Goal: Task Accomplishment & Management: Complete application form

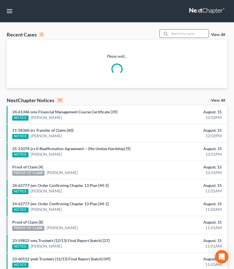
click at [191, 34] on input "search" at bounding box center [188, 34] width 39 height 8
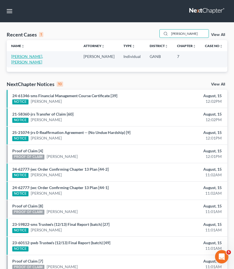
type input "[PERSON_NAME]"
click at [18, 57] on link "[PERSON_NAME], [PERSON_NAME]" at bounding box center [27, 59] width 32 height 10
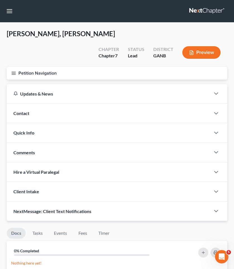
click at [18, 67] on button "Petition Navigation" at bounding box center [117, 73] width 220 height 13
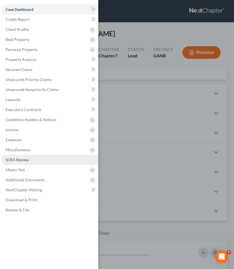
click at [28, 160] on span "SOFA Review" at bounding box center [17, 160] width 23 height 5
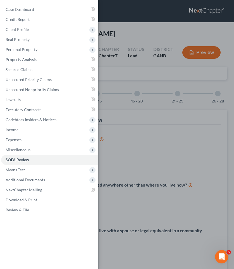
click at [175, 111] on div "Case Dashboard Payments Invoices Payments Payments Credit Report Client Profile" at bounding box center [117, 134] width 234 height 269
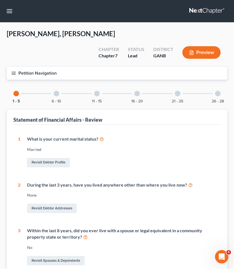
click at [218, 84] on div "26 - 28" at bounding box center [217, 93] width 19 height 19
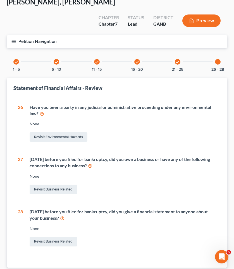
scroll to position [32, 0]
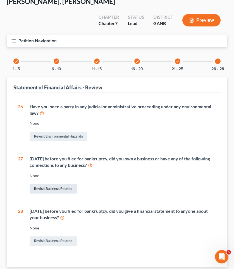
click at [58, 184] on link "Revisit Business Related" at bounding box center [53, 188] width 47 height 9
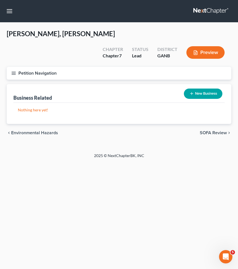
click at [199, 89] on button "New Business" at bounding box center [203, 94] width 38 height 10
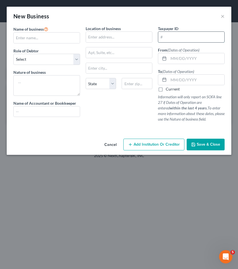
click at [188, 35] on input "text" at bounding box center [191, 37] width 66 height 11
paste input "[US_EMPLOYER_IDENTIFICATION_NUMBER]"
type input "[US_EMPLOYER_IDENTIFICATION_NUMBER]"
click at [184, 58] on input "text" at bounding box center [196, 58] width 56 height 11
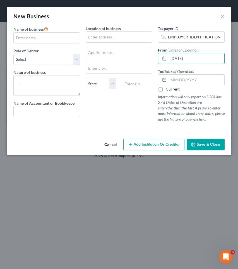
type input "[DATE]"
click at [177, 89] on label "Current" at bounding box center [173, 89] width 14 height 6
click at [172, 89] on input "Current" at bounding box center [170, 88] width 4 height 4
checkbox input "true"
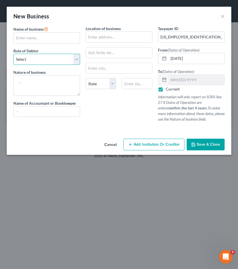
select select "member"
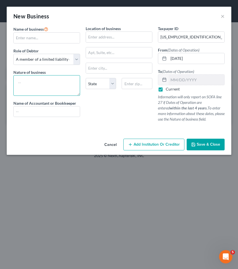
click at [59, 76] on textarea at bounding box center [46, 85] width 67 height 21
type textarea "c"
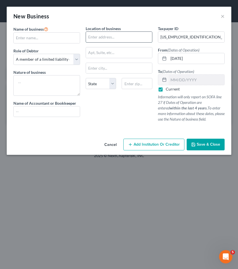
click at [138, 37] on input "text" at bounding box center [119, 37] width 66 height 11
click at [72, 41] on input "text" at bounding box center [47, 38] width 66 height 11
type input "E"
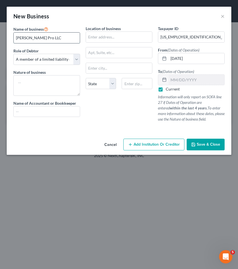
type input "[PERSON_NAME] Pro LLC"
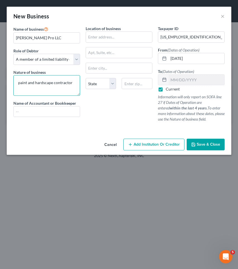
type textarea "paint and hardscape contractor"
click at [203, 146] on span "Save & Close" at bounding box center [208, 144] width 23 height 5
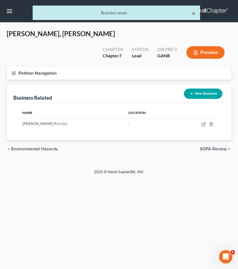
click at [193, 12] on button "×" at bounding box center [194, 13] width 4 height 7
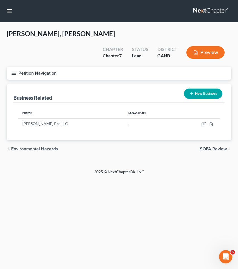
click at [50, 67] on button "Petition Navigation" at bounding box center [119, 73] width 225 height 13
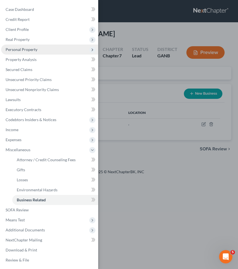
click at [46, 49] on span "Personal Property" at bounding box center [49, 50] width 97 height 10
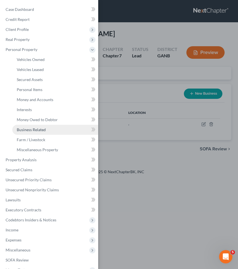
click at [39, 130] on span "Business Related" at bounding box center [31, 129] width 29 height 5
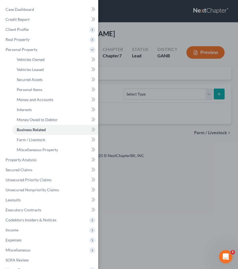
click at [153, 63] on div "Case Dashboard Payments Invoices Payments Payments Credit Report Client Profile" at bounding box center [119, 134] width 238 height 269
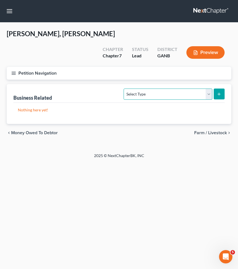
select select "office_equipment"
click at [219, 92] on icon "submit" at bounding box center [219, 94] width 4 height 4
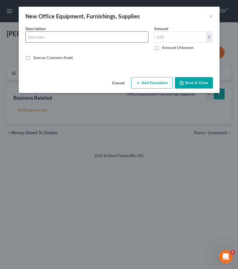
click at [88, 36] on input "text" at bounding box center [87, 37] width 122 height 11
type input "2014 Trailer"
type input "1,000"
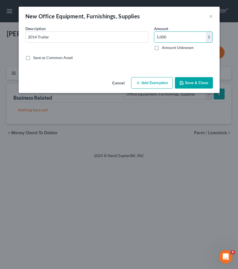
click at [144, 85] on button "Add Exemption" at bounding box center [152, 83] width 42 height 12
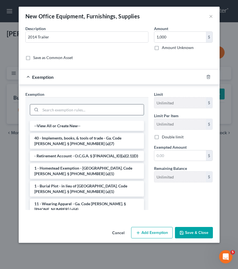
click at [119, 109] on input "search" at bounding box center [91, 110] width 103 height 11
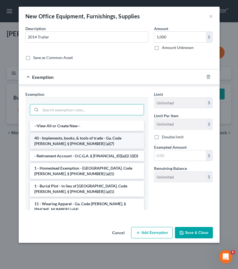
click at [111, 138] on li "40 - Implements, books, & tools of trade - Ga. Code [PERSON_NAME]. § [PHONE_NUM…" at bounding box center [87, 141] width 114 height 16
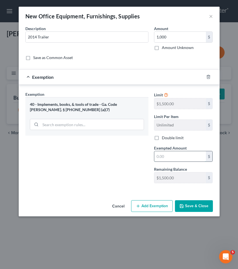
click at [167, 160] on input "text" at bounding box center [180, 156] width 52 height 11
type input "1,000"
click at [184, 206] on icon "button" at bounding box center [181, 206] width 4 height 4
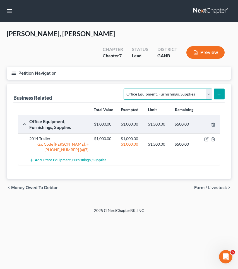
select select "other_business_related_property_not_listed"
click at [220, 92] on icon "submit" at bounding box center [219, 94] width 4 height 4
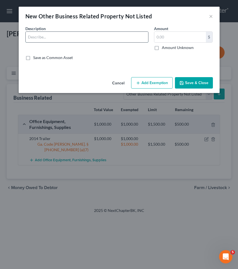
click at [94, 37] on input "text" at bounding box center [87, 37] width 122 height 11
type input "2015 trailer"
click at [168, 38] on input "text" at bounding box center [180, 37] width 52 height 11
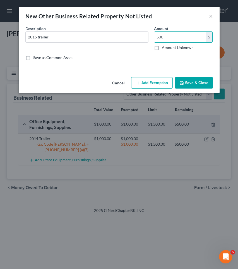
type input "500"
click at [161, 81] on button "Add Exemption" at bounding box center [152, 83] width 42 height 12
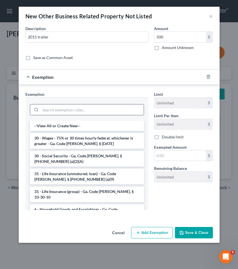
click at [113, 105] on input "search" at bounding box center [91, 110] width 103 height 11
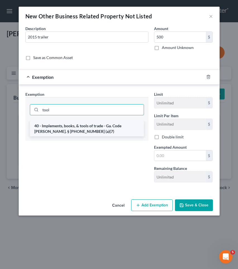
type input "tool"
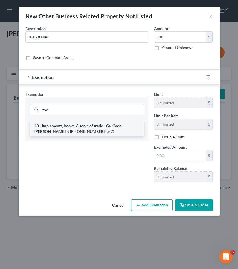
click at [115, 131] on li "40 - Implements, books, & tools of trade - Ga. Code [PERSON_NAME]. § [PHONE_NUM…" at bounding box center [87, 129] width 114 height 16
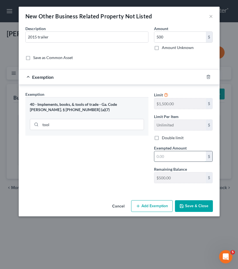
click at [177, 161] on input "text" at bounding box center [180, 156] width 52 height 11
type input "500"
click at [191, 205] on button "Save & Close" at bounding box center [194, 207] width 38 height 12
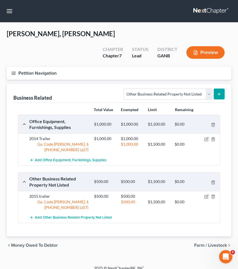
click at [220, 89] on button "submit" at bounding box center [219, 94] width 11 height 11
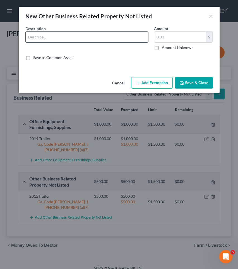
click at [131, 40] on input "text" at bounding box center [87, 37] width 122 height 11
type input "ladders, aint prayer, power tools"
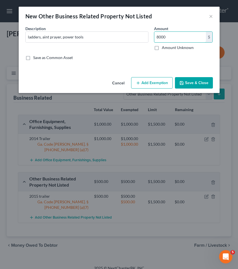
type input "8,000"
click at [189, 84] on button "Save & Close" at bounding box center [194, 83] width 38 height 12
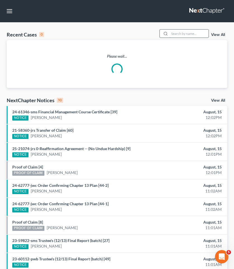
click at [186, 32] on input "search" at bounding box center [188, 34] width 39 height 8
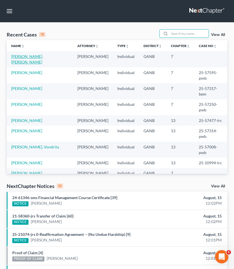
click at [24, 57] on link "[PERSON_NAME], [PERSON_NAME]" at bounding box center [27, 59] width 32 height 10
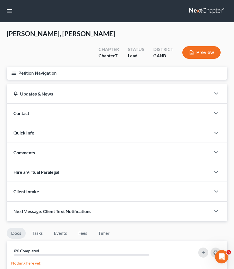
click at [24, 67] on button "Petition Navigation" at bounding box center [117, 73] width 220 height 13
